Goal: Browse casually: Explore the website without a specific task or goal

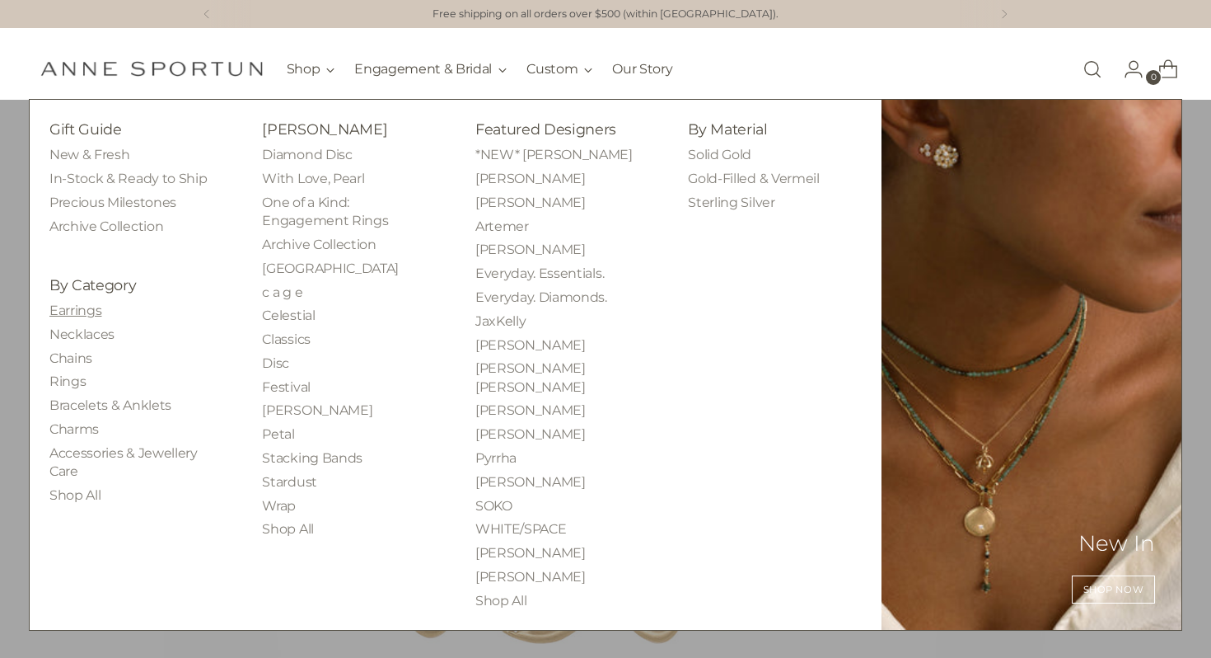
click at [81, 315] on link "Earrings" at bounding box center [75, 310] width 52 height 16
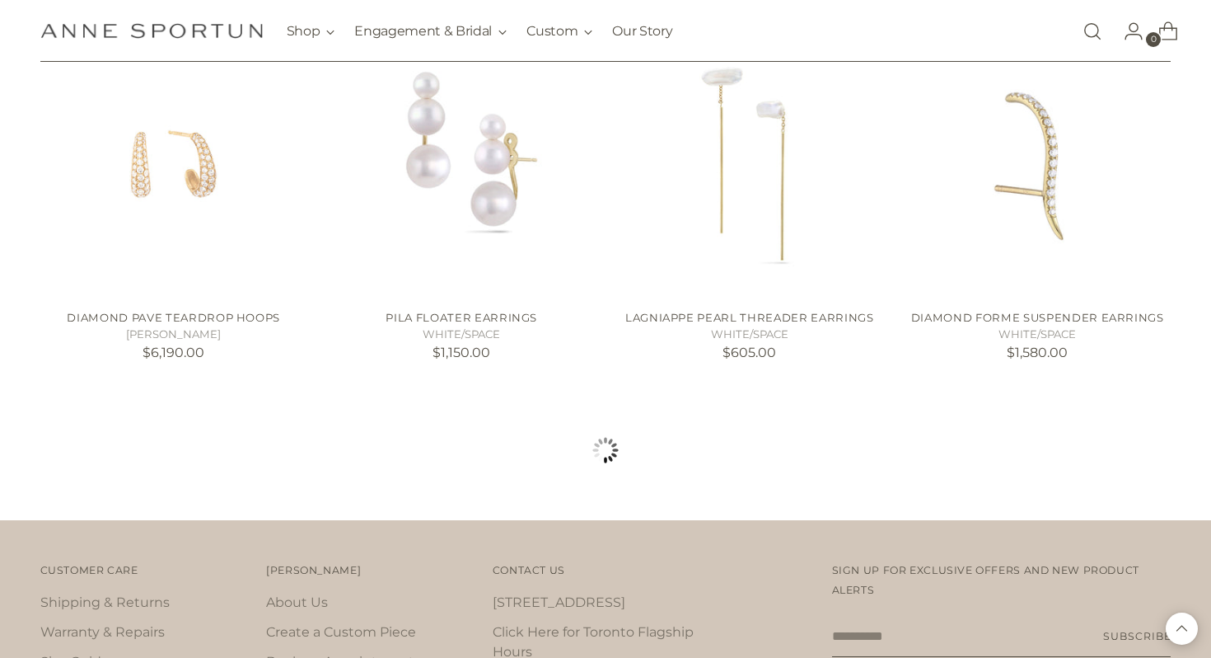
scroll to position [6193, 0]
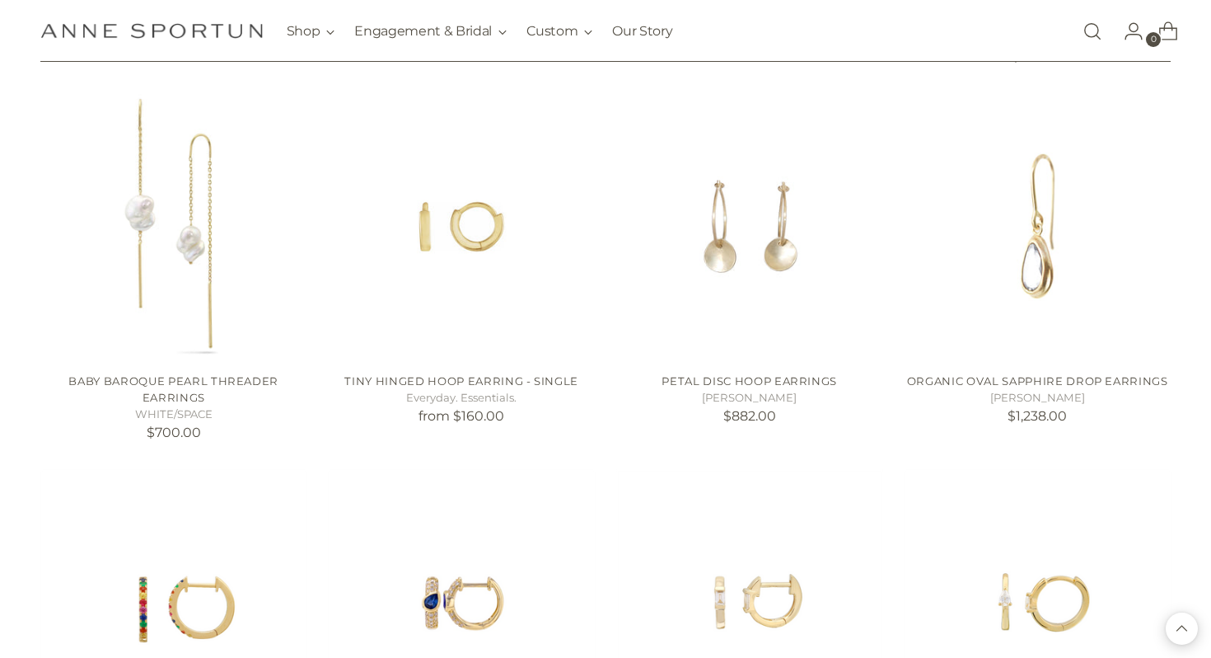
scroll to position [8448, 0]
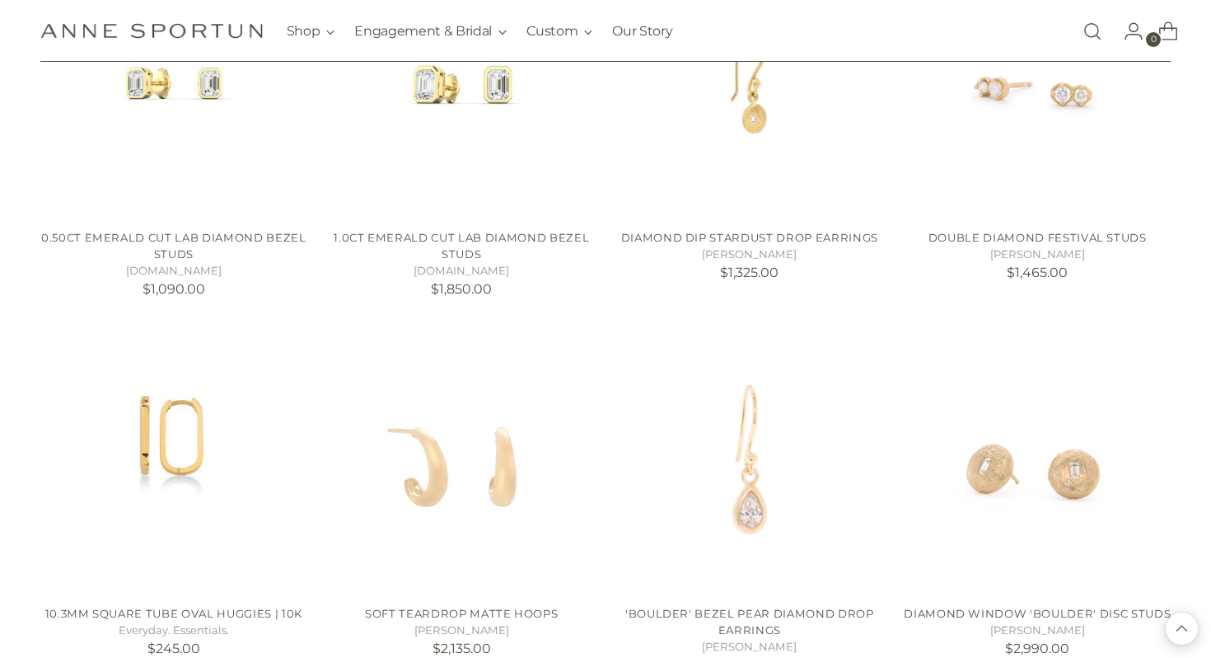
scroll to position [12750, 0]
